Goal: Task Accomplishment & Management: Manage account settings

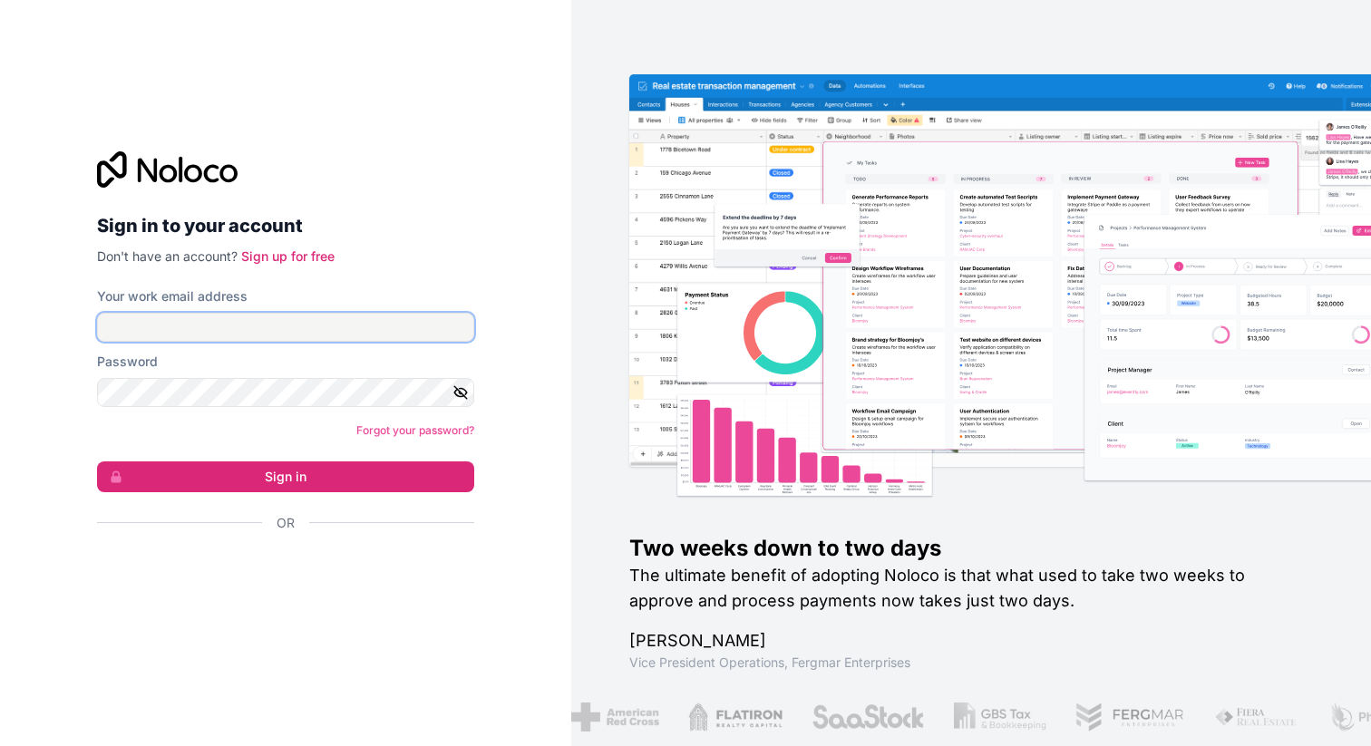
click at [403, 325] on input "Your work email address" at bounding box center [285, 327] width 377 height 29
click at [481, 285] on div "Sign in to your account Don't have an account? Sign up for free Your work email…" at bounding box center [286, 373] width 406 height 502
click at [417, 339] on input "Your work email address" at bounding box center [285, 327] width 377 height 29
click at [367, 328] on input "Your work email address" at bounding box center [285, 327] width 377 height 29
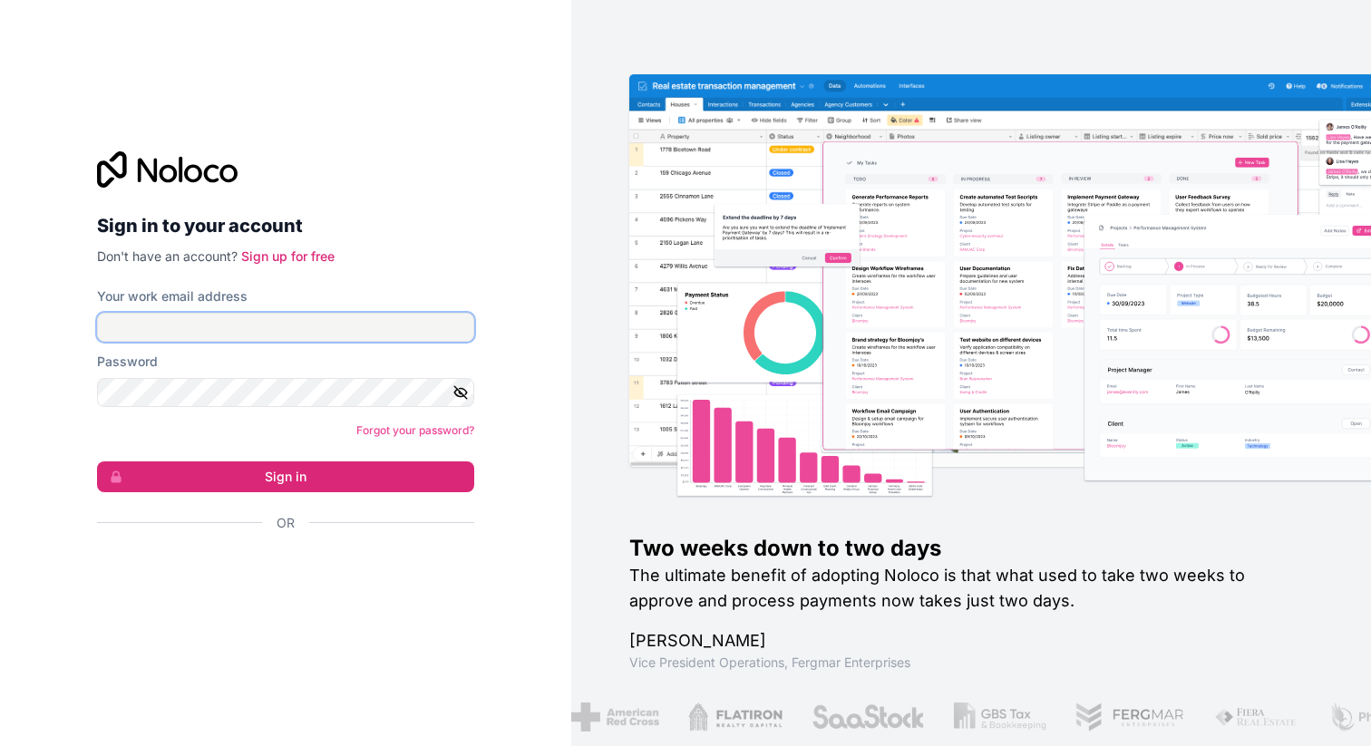
click at [367, 328] on input "Your work email address" at bounding box center [285, 327] width 377 height 29
click at [442, 327] on input "Your work email address" at bounding box center [285, 327] width 377 height 29
click at [474, 313] on div at bounding box center [474, 313] width 0 height 0
click at [497, 205] on div "Sign in to your account Don't have an account? Sign up for free Your work email…" at bounding box center [285, 373] width 571 height 746
